Goal: Transaction & Acquisition: Download file/media

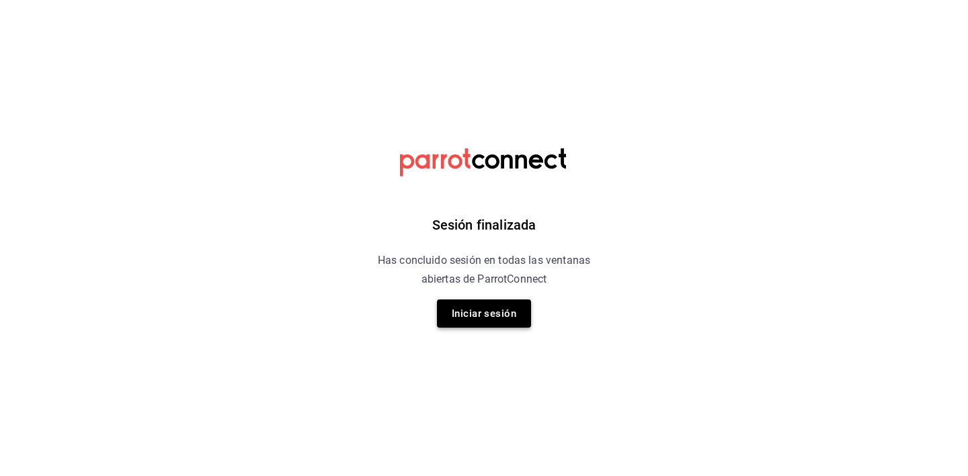
click at [467, 317] on button "Iniciar sesión" at bounding box center [484, 314] width 94 height 28
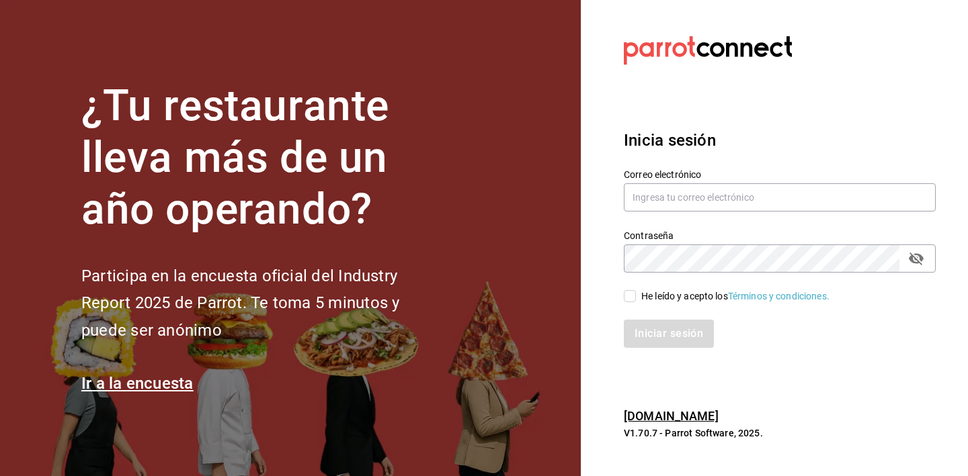
click at [696, 224] on div "Contraseña Contraseña" at bounding box center [771, 243] width 328 height 59
click at [710, 200] on input "text" at bounding box center [780, 197] width 312 height 28
type input "I"
type input "t"
paste input "t"
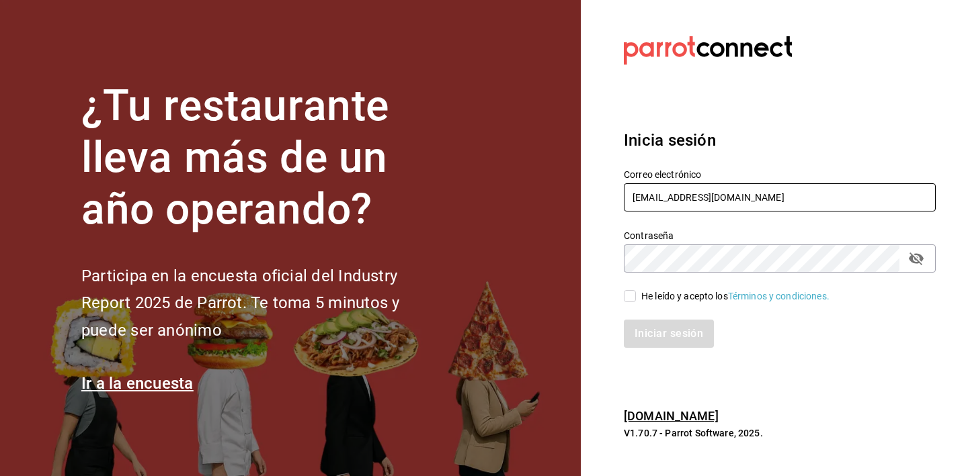
type input "[EMAIL_ADDRESS][DOMAIN_NAME]"
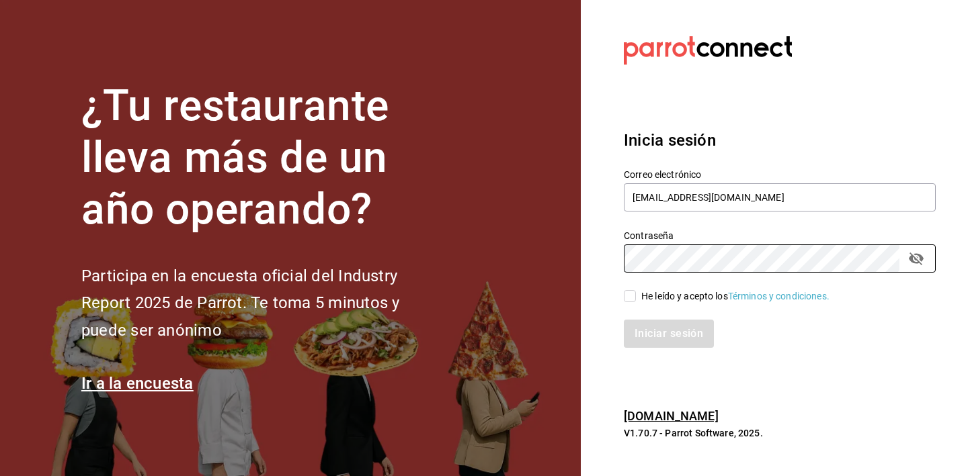
click at [663, 302] on div "He leído y acepto los Términos y condiciones." at bounding box center [735, 297] width 188 height 14
click at [636, 302] on input "He leído y acepto los Términos y condiciones." at bounding box center [630, 296] width 12 height 12
checkbox input "true"
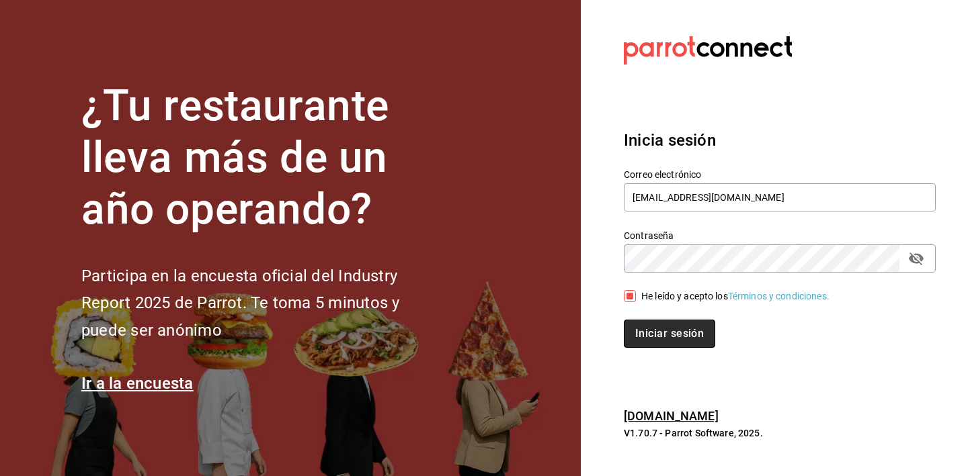
click at [661, 344] on button "Iniciar sesión" at bounding box center [669, 334] width 91 height 28
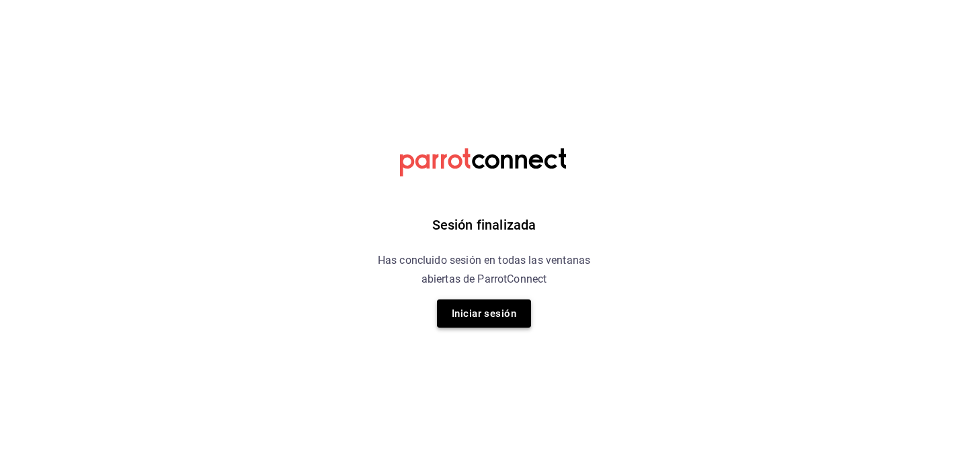
click at [495, 315] on button "Iniciar sesión" at bounding box center [484, 314] width 94 height 28
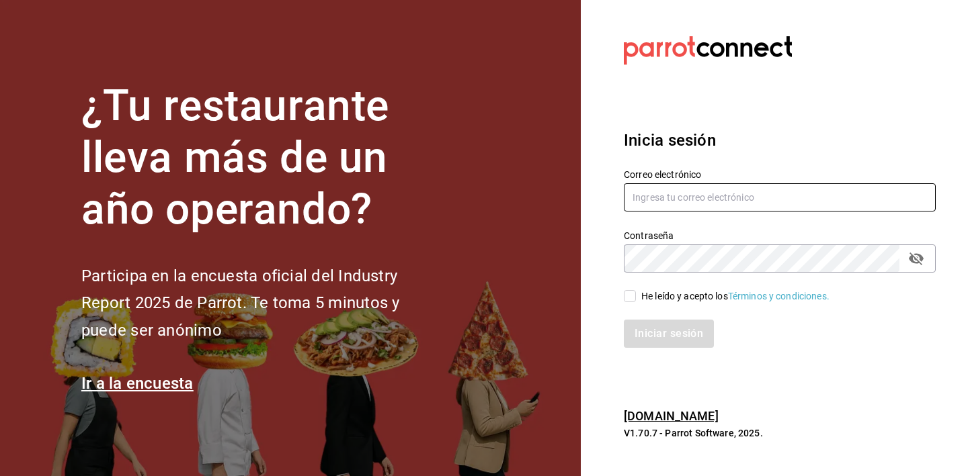
click at [687, 202] on input "text" at bounding box center [780, 197] width 312 height 28
paste input "t"
click at [688, 201] on input "text" at bounding box center [780, 197] width 312 height 28
type input "[EMAIL_ADDRESS][DOMAIN_NAME]"
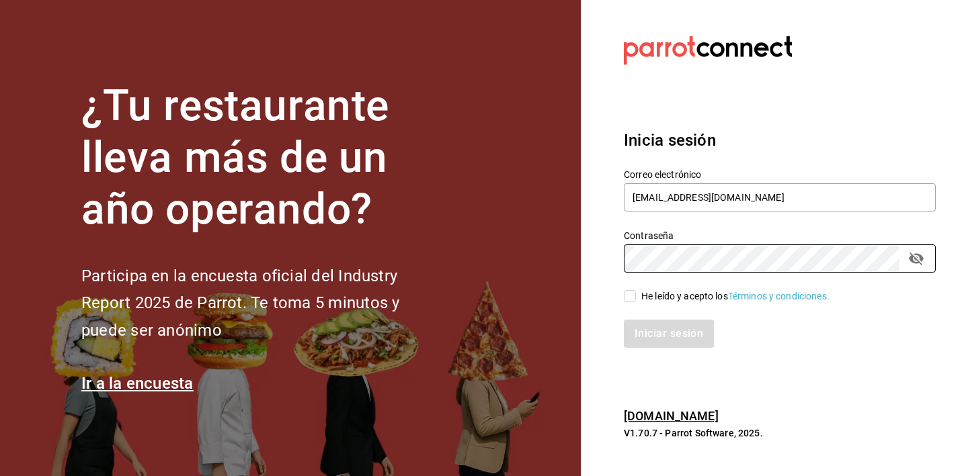
click at [663, 288] on div "He leído y acepto los Términos y condiciones." at bounding box center [771, 288] width 328 height 31
click at [662, 298] on div "He leído y acepto los Términos y condiciones." at bounding box center [735, 297] width 188 height 14
click at [636, 298] on input "He leído y acepto los Términos y condiciones." at bounding box center [630, 296] width 12 height 12
checkbox input "true"
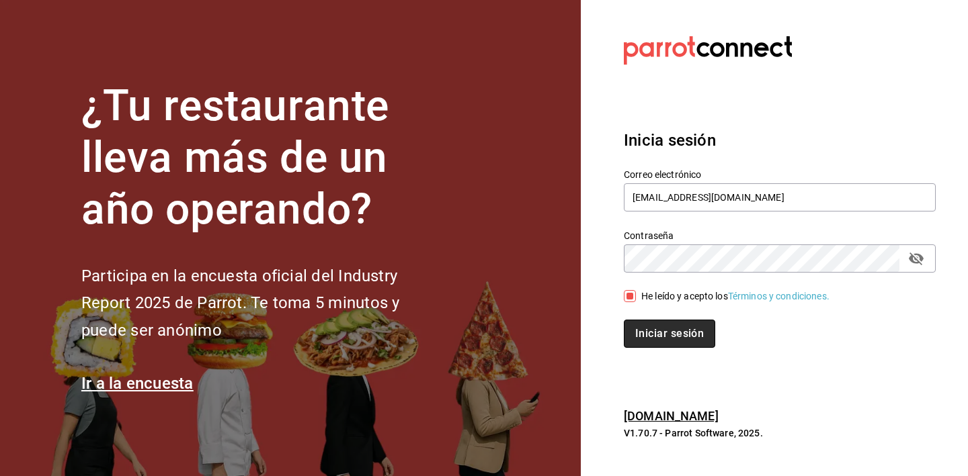
click at [650, 334] on button "Iniciar sesión" at bounding box center [669, 334] width 91 height 28
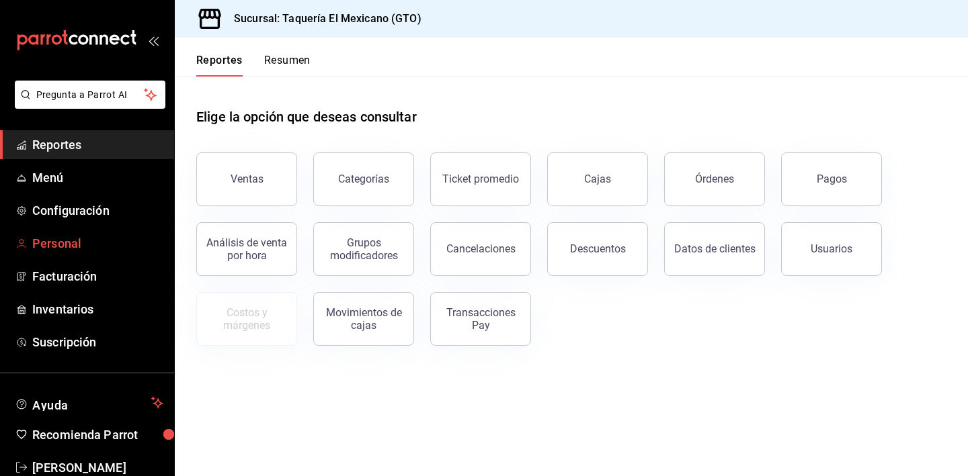
click at [67, 242] on span "Personal" at bounding box center [97, 244] width 131 height 18
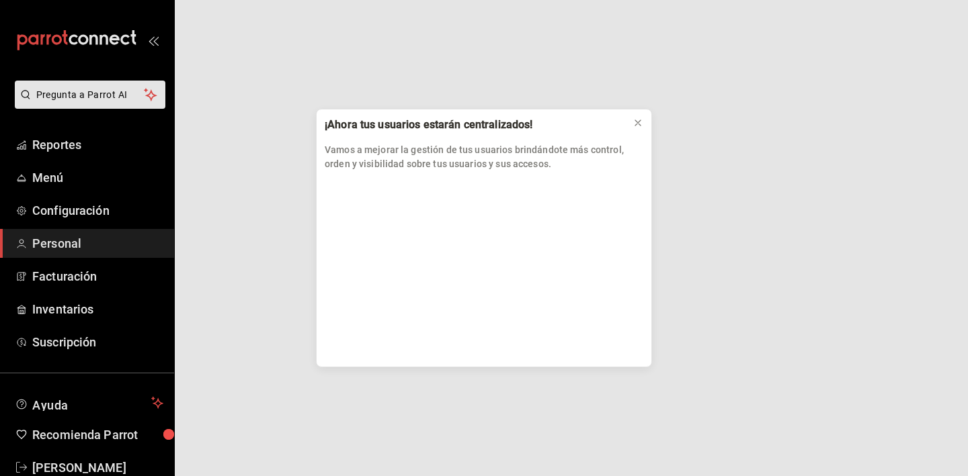
click at [77, 269] on div "¡Ahora tus usuarios estarán centralizados! Vamos a mejorar la gestión de tus us…" at bounding box center [484, 238] width 968 height 476
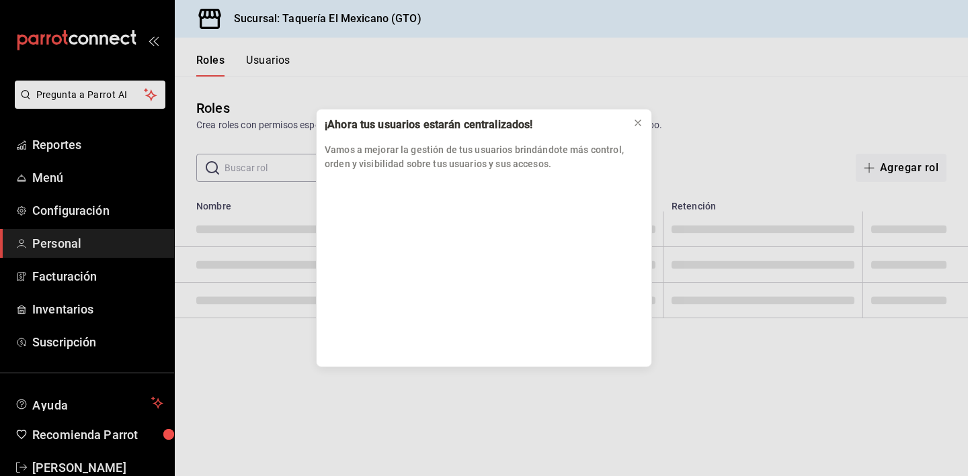
click at [79, 287] on div "¡Ahora tus usuarios estarán centralizados! Vamos a mejorar la gestión de tus us…" at bounding box center [484, 238] width 968 height 476
click at [84, 280] on div "¡Ahora tus usuarios estarán centralizados! Vamos a mejorar la gestión de tus us…" at bounding box center [484, 238] width 968 height 476
click at [642, 121] on icon at bounding box center [637, 123] width 11 height 11
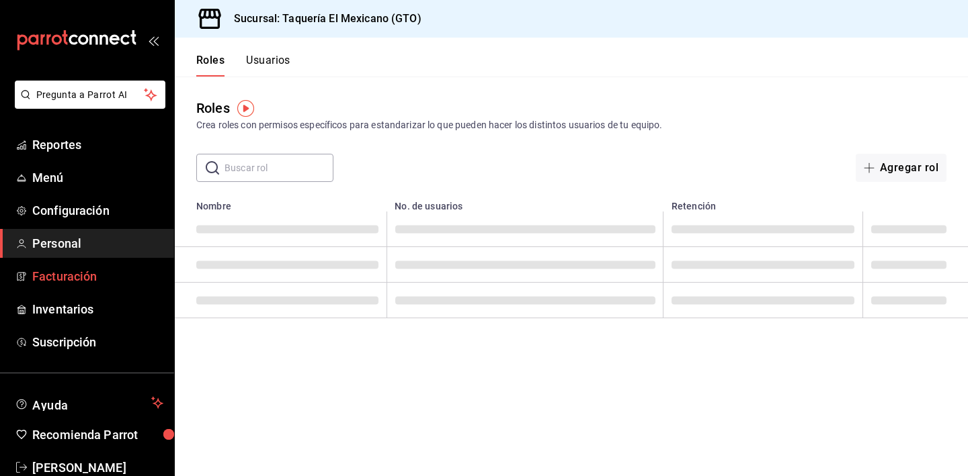
click at [117, 266] on link "Facturación" at bounding box center [87, 276] width 174 height 29
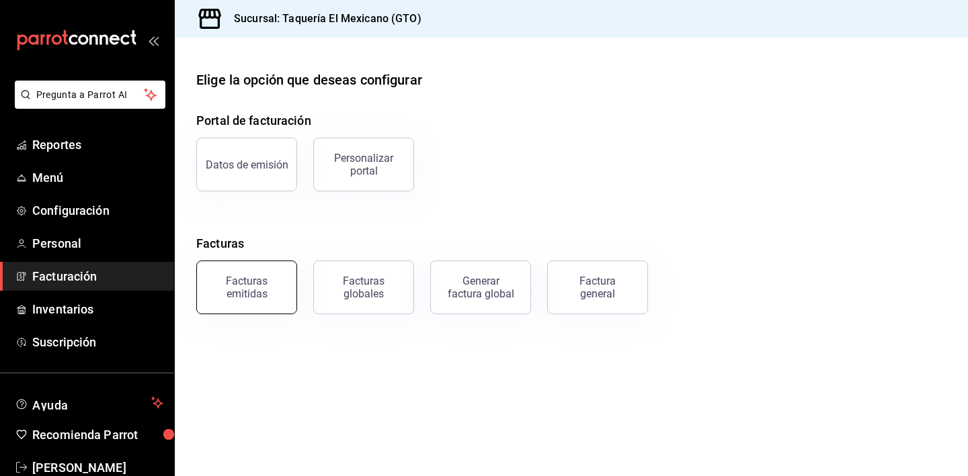
click at [270, 282] on div "Facturas emitidas" at bounding box center [246, 288] width 83 height 26
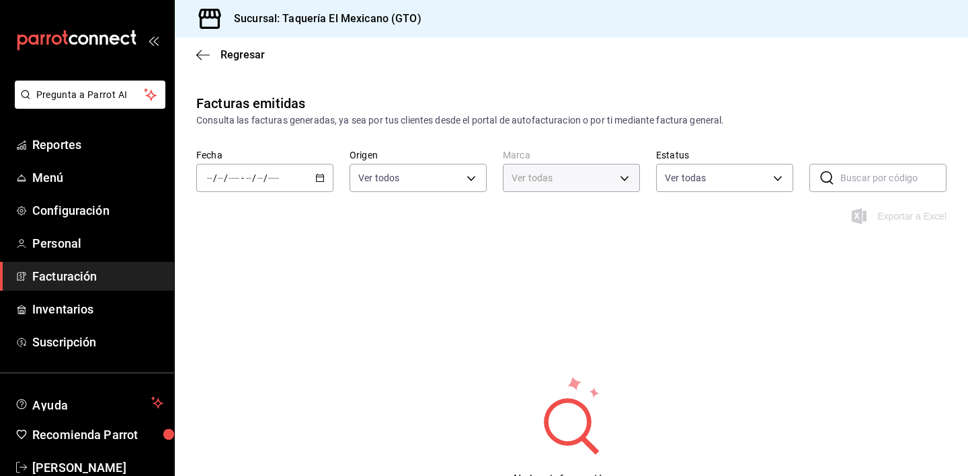
type input "50c3a26e-f452-4de6-9f1d-551e670b8464"
click at [311, 171] on div "/ / - / /" at bounding box center [264, 178] width 137 height 28
click at [270, 310] on span "Mes actual" at bounding box center [260, 309] width 104 height 14
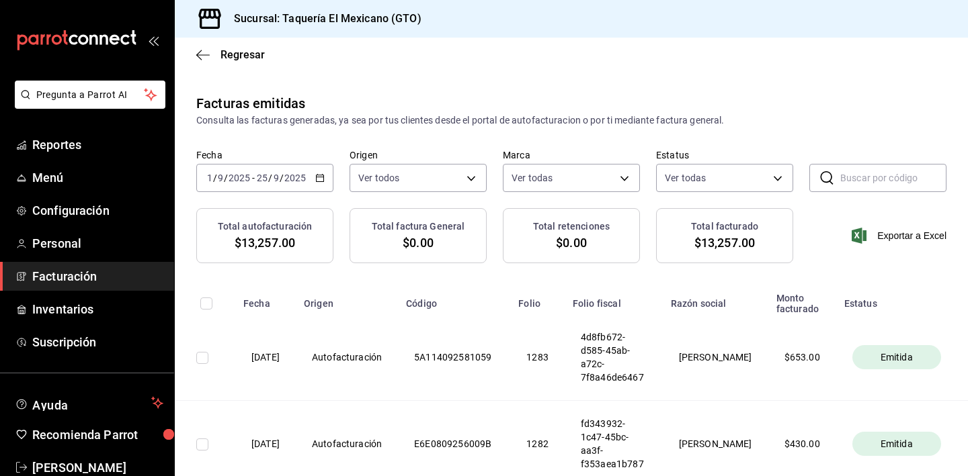
scroll to position [0, 32]
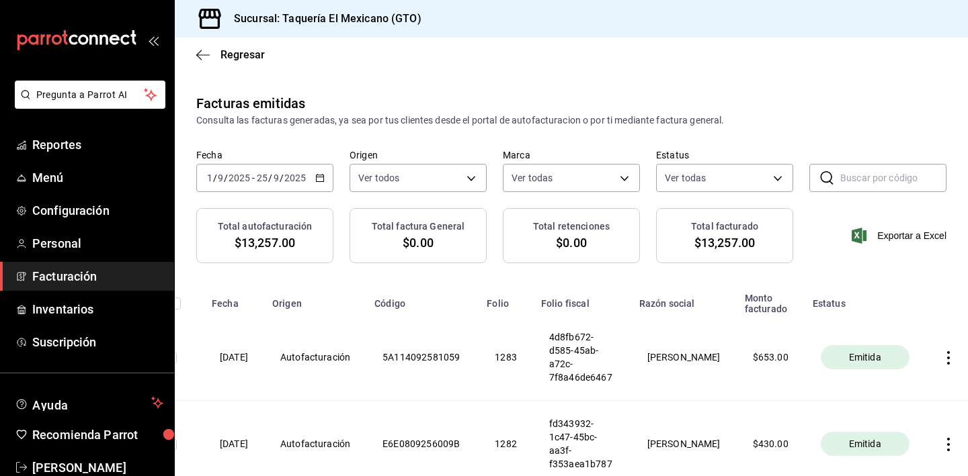
click at [943, 361] on icon "button" at bounding box center [947, 357] width 13 height 13
click at [884, 327] on div "Descargar PDF" at bounding box center [897, 325] width 65 height 11
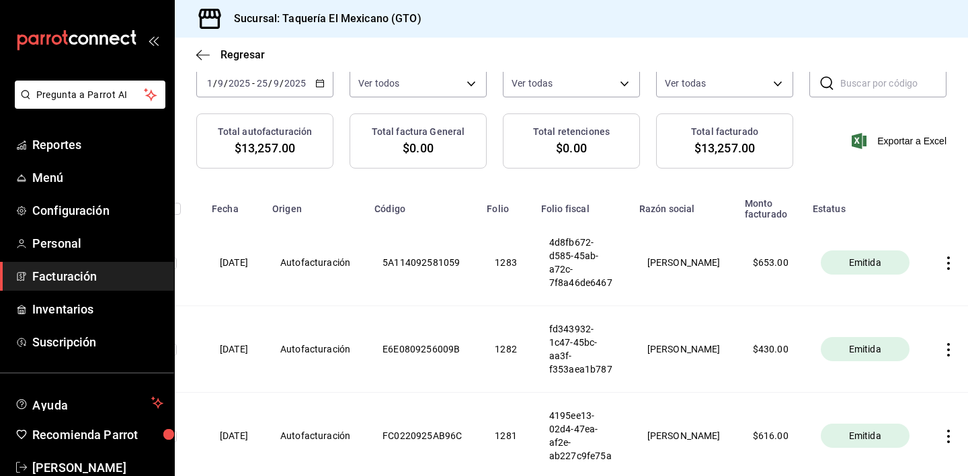
scroll to position [114, 0]
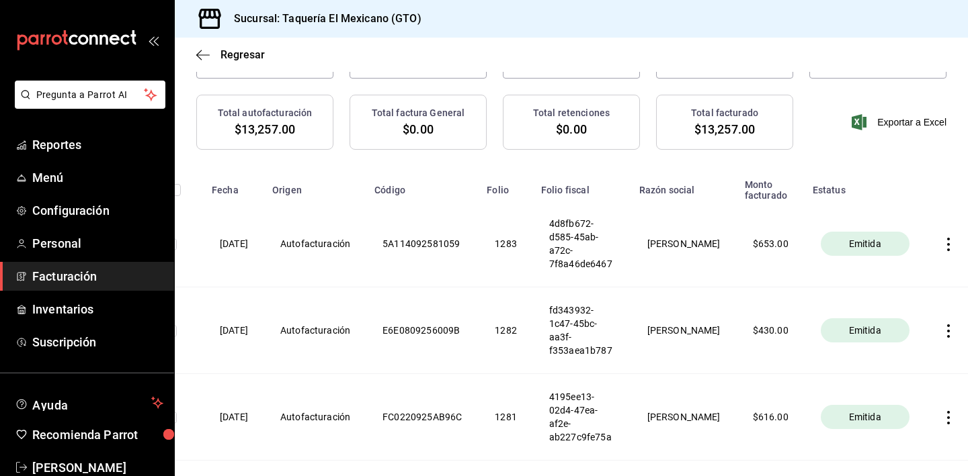
click at [941, 334] on icon "button" at bounding box center [947, 331] width 13 height 13
click at [883, 297] on div "Descargar PDF" at bounding box center [897, 298] width 65 height 11
